Goal: Information Seeking & Learning: Check status

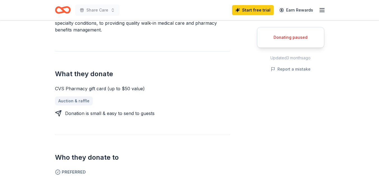
scroll to position [204, 0]
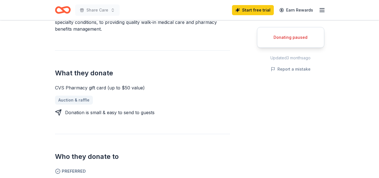
click at [275, 38] on div "Donating paused" at bounding box center [290, 37] width 53 height 7
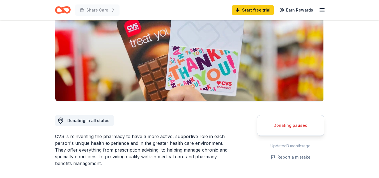
scroll to position [0, 0]
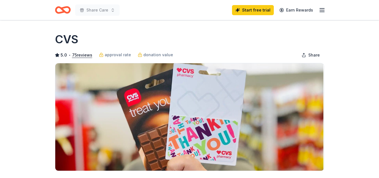
click at [69, 15] on icon "Home" at bounding box center [63, 9] width 16 height 13
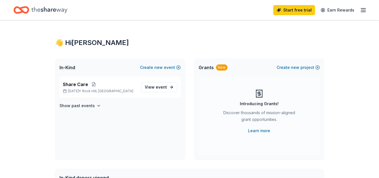
click at [365, 13] on div "Start free trial Earn Rewards" at bounding box center [321, 9] width 94 height 13
click at [364, 9] on icon "button" at bounding box center [363, 10] width 7 height 7
